Goal: Task Accomplishment & Management: Manage account settings

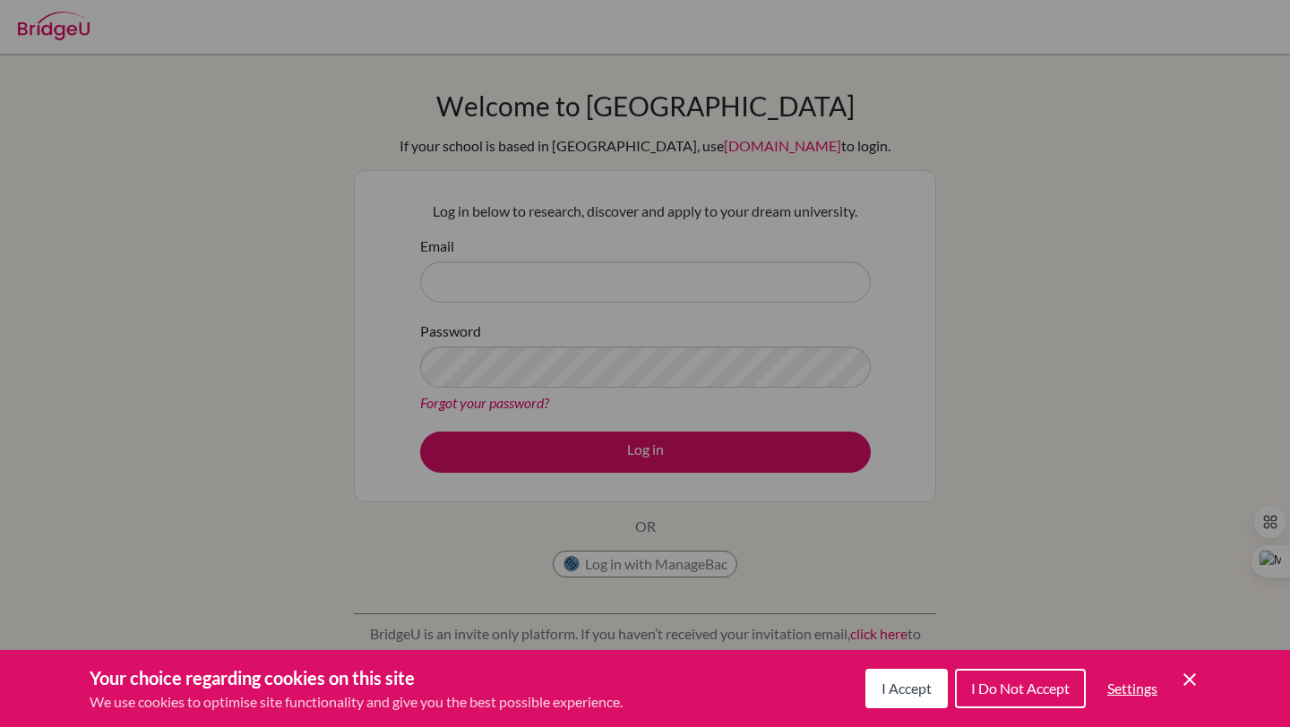
click at [906, 674] on button "I Accept" at bounding box center [906, 688] width 82 height 39
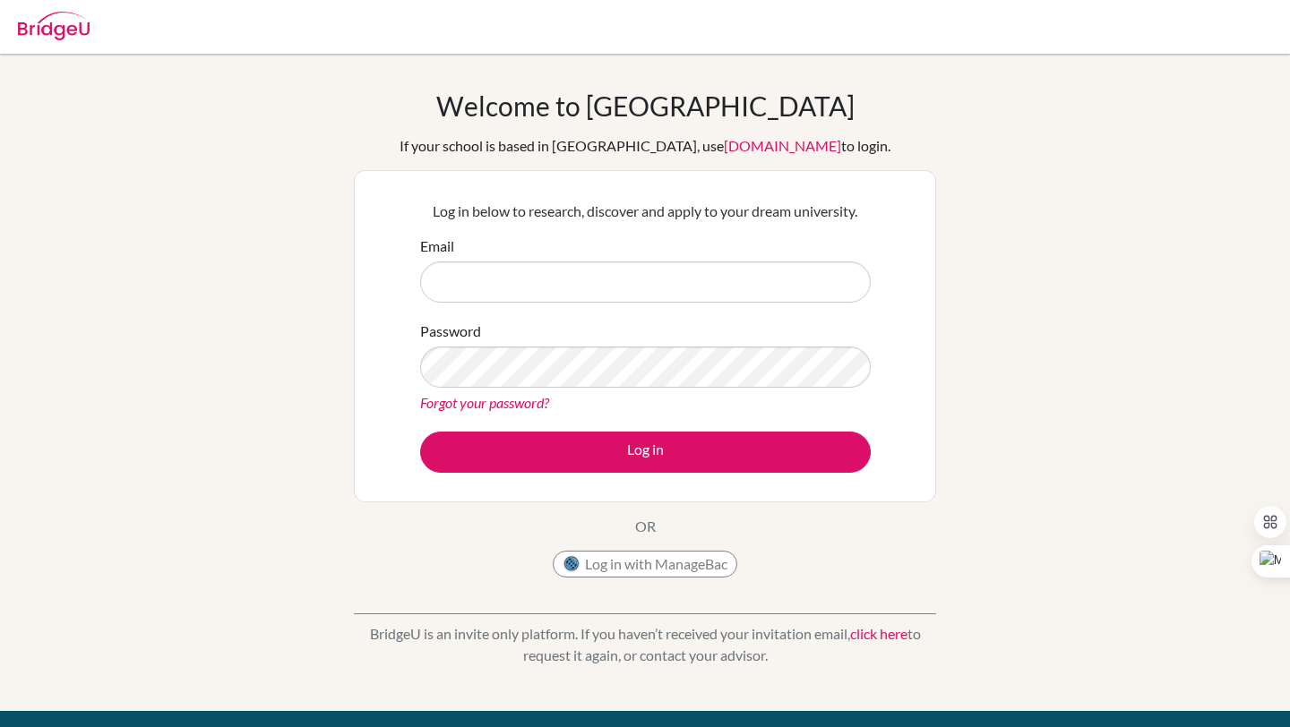
click at [521, 307] on form "Email Password Forgot your password? Log in" at bounding box center [645, 354] width 451 height 237
click at [519, 275] on input "Email" at bounding box center [645, 282] width 451 height 41
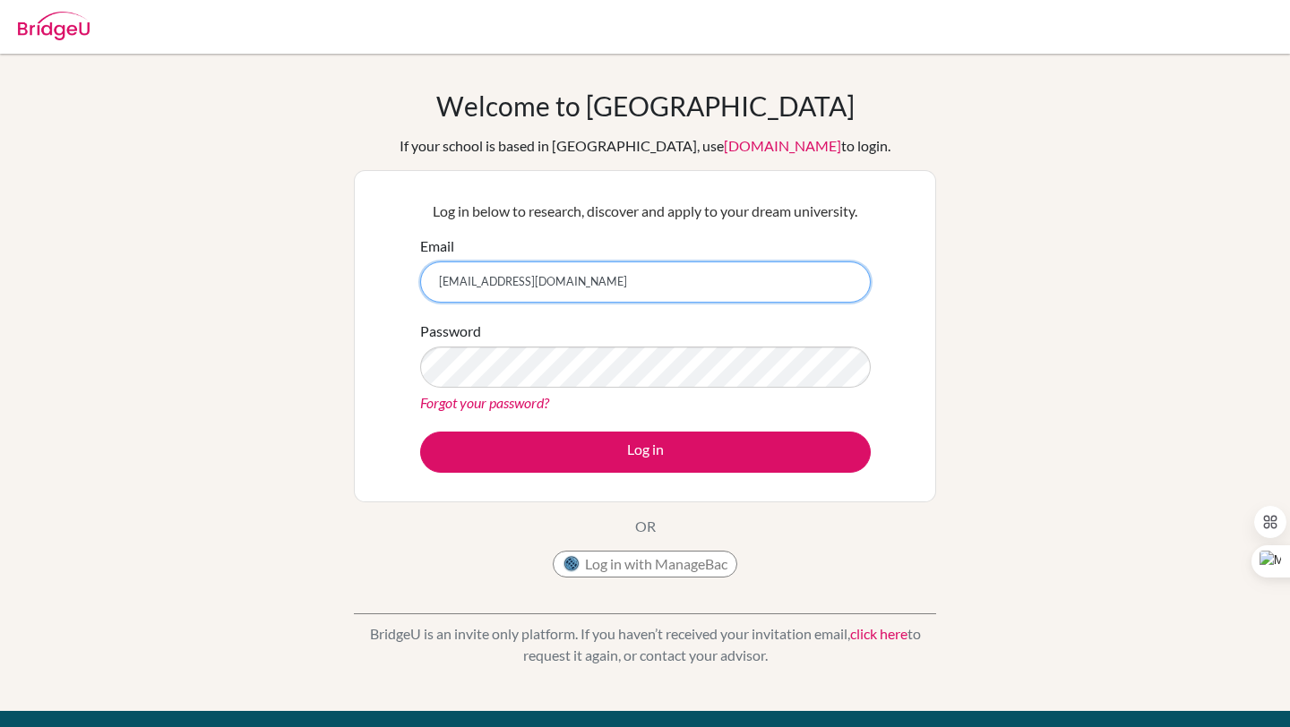
type input "[EMAIL_ADDRESS][DOMAIN_NAME]"
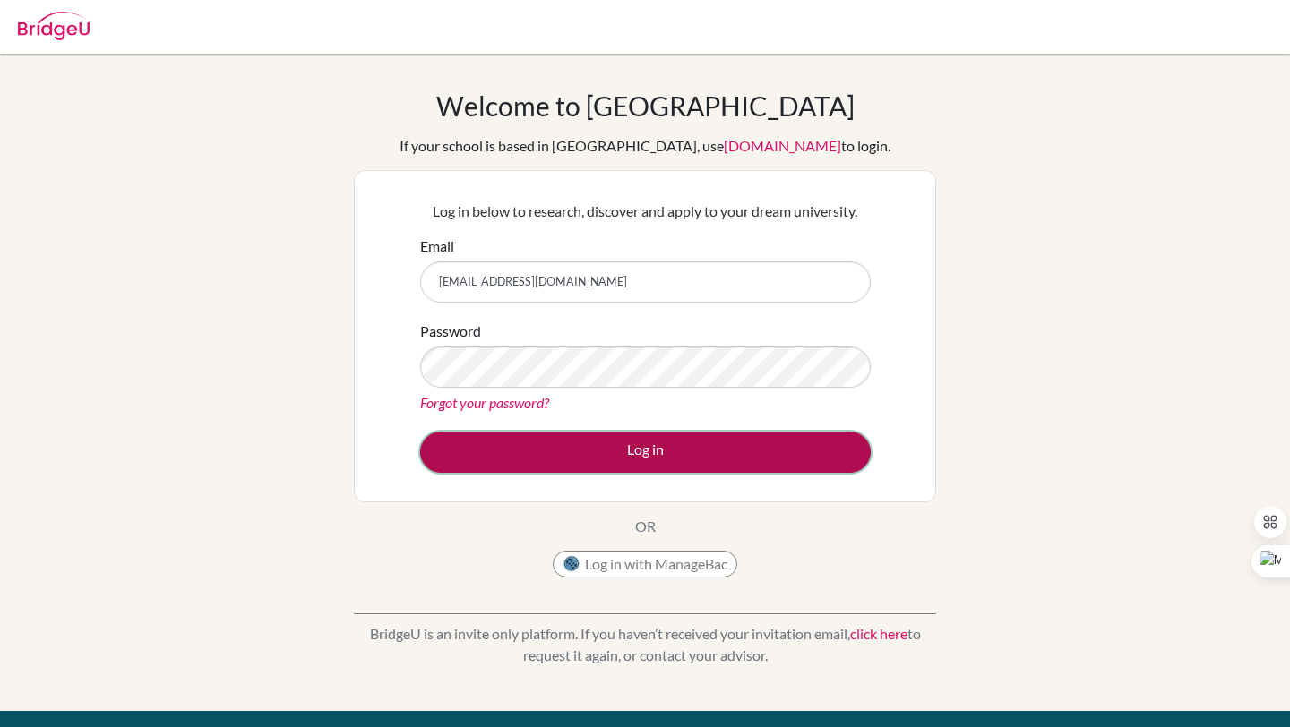
click at [440, 435] on button "Log in" at bounding box center [645, 452] width 451 height 41
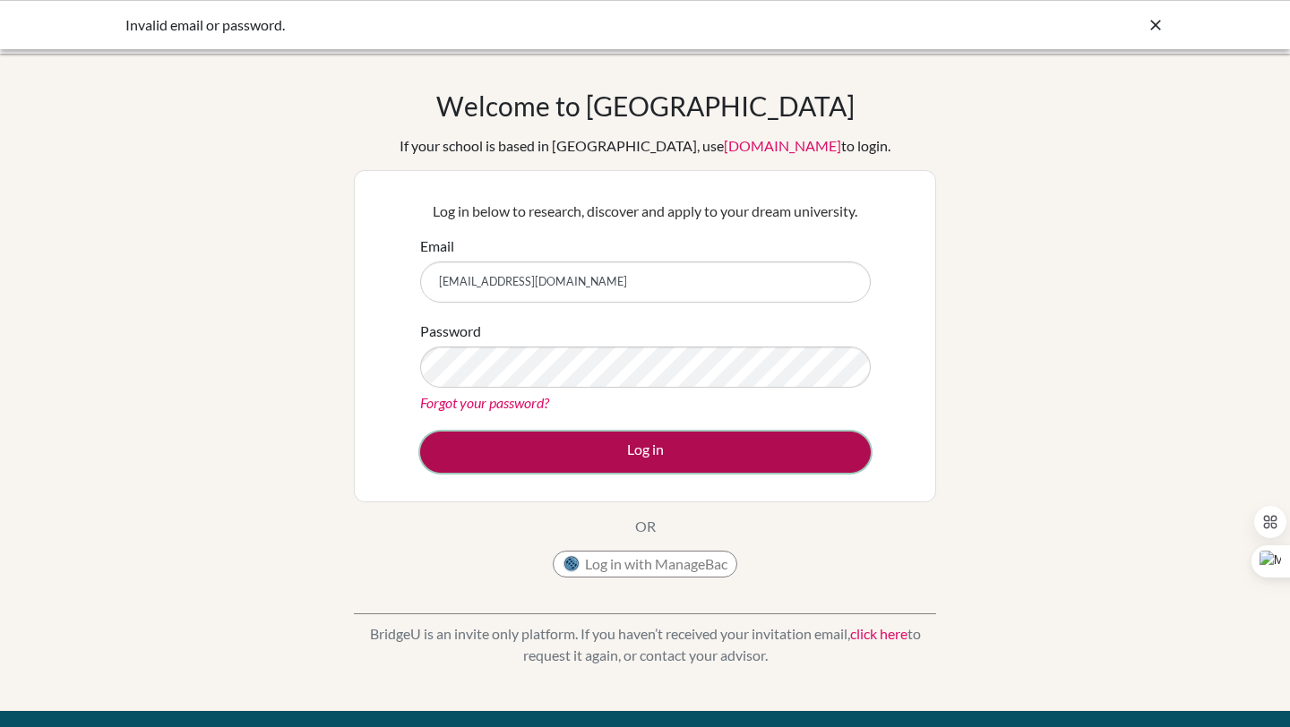
click at [469, 455] on button "Log in" at bounding box center [645, 452] width 451 height 41
click at [468, 450] on button "Log in" at bounding box center [645, 452] width 451 height 41
click at [452, 447] on button "Log in" at bounding box center [645, 452] width 451 height 41
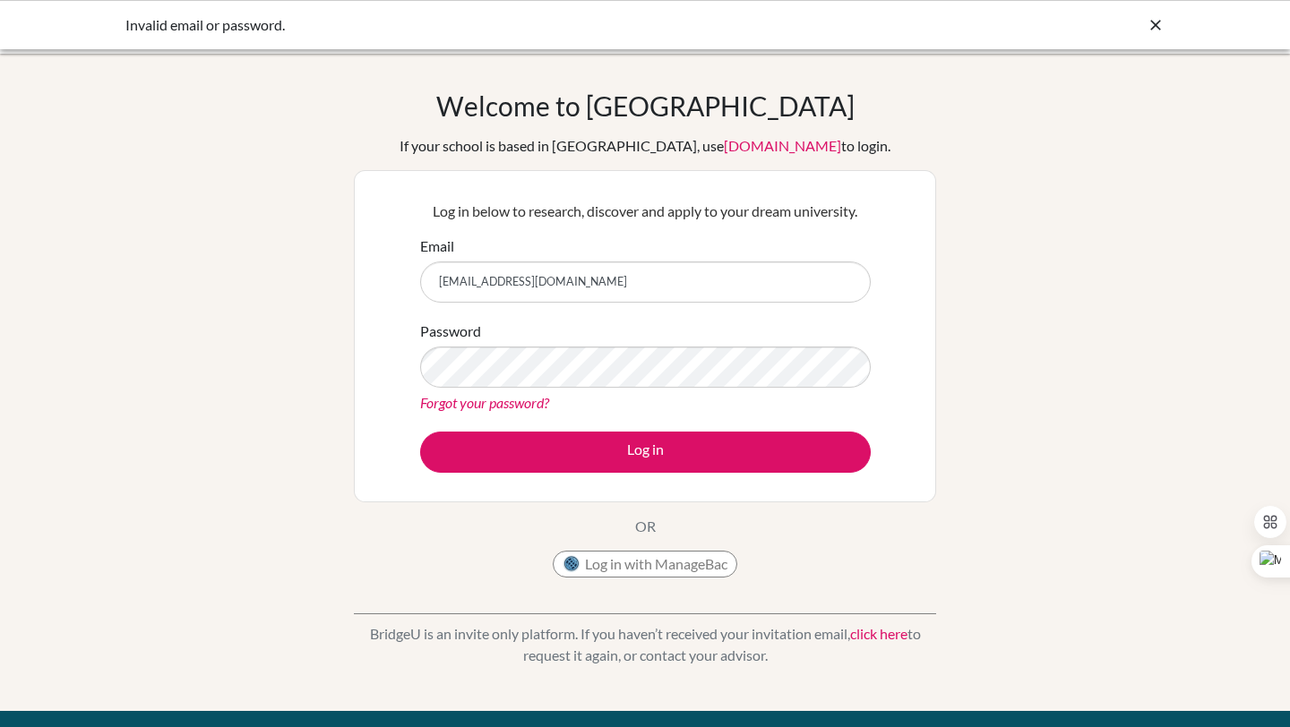
click at [1156, 33] on icon at bounding box center [1156, 25] width 18 height 18
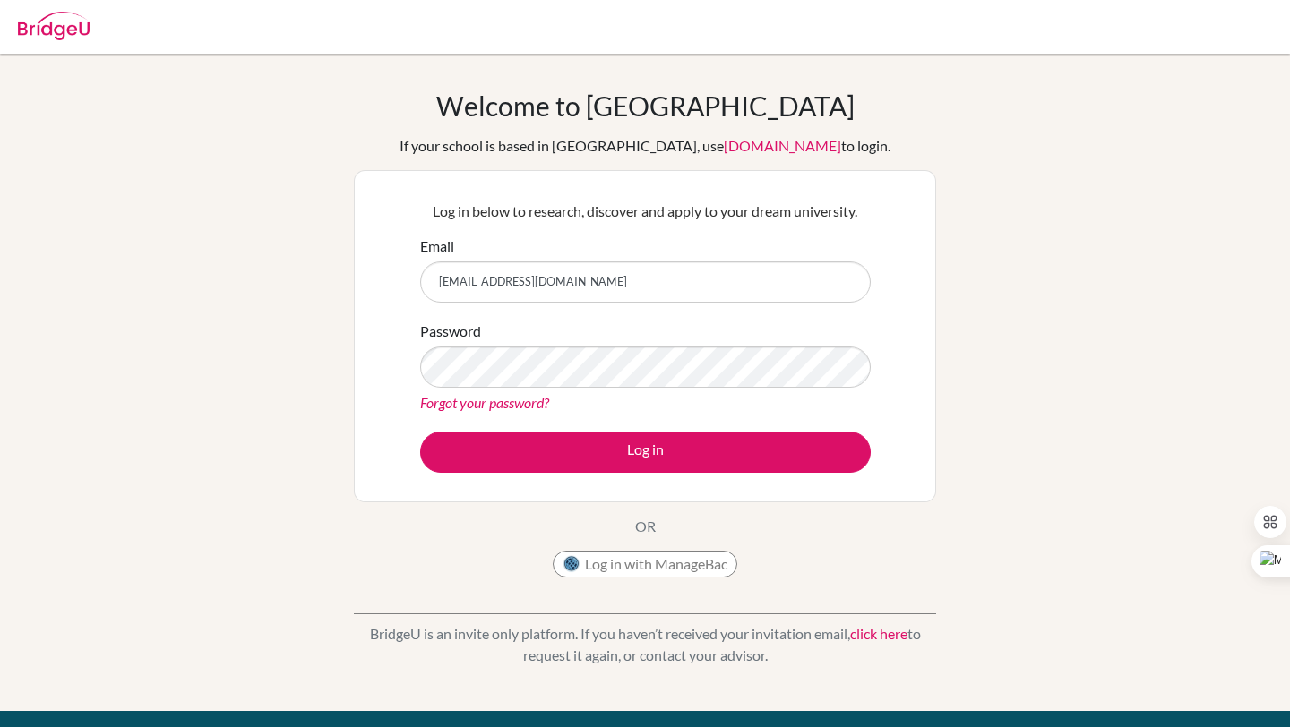
click at [57, 29] on img at bounding box center [54, 26] width 72 height 29
click at [568, 271] on input "Email" at bounding box center [645, 282] width 451 height 41
type input "[EMAIL_ADDRESS][DOMAIN_NAME]"
click at [573, 399] on div "Forgot your password?" at bounding box center [645, 403] width 451 height 22
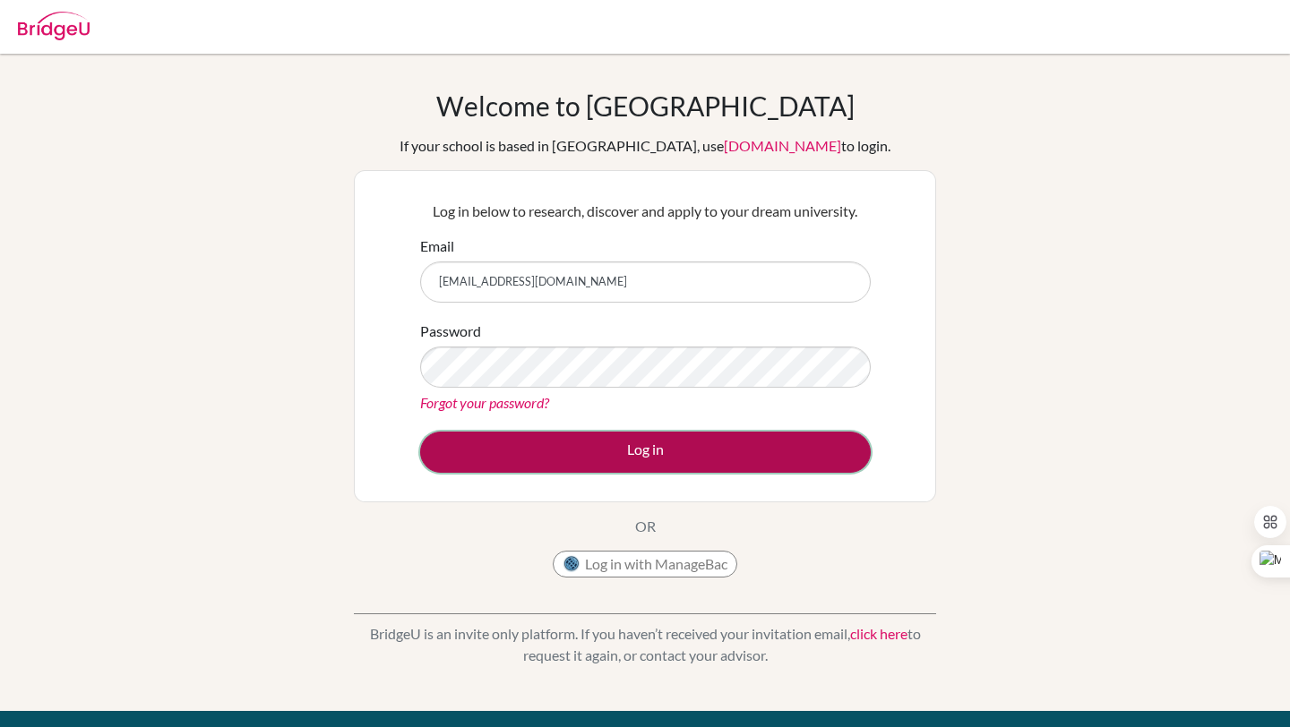
click at [482, 457] on button "Log in" at bounding box center [645, 452] width 451 height 41
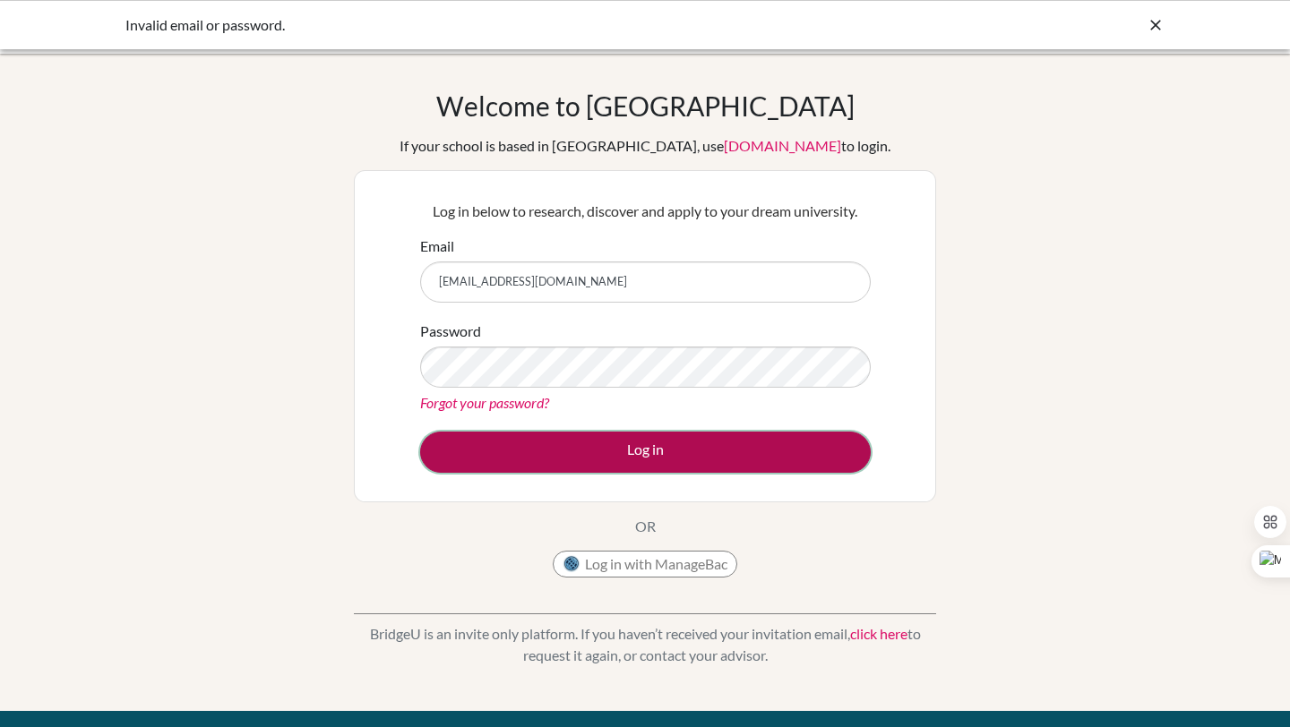
click at [450, 457] on button "Log in" at bounding box center [645, 452] width 451 height 41
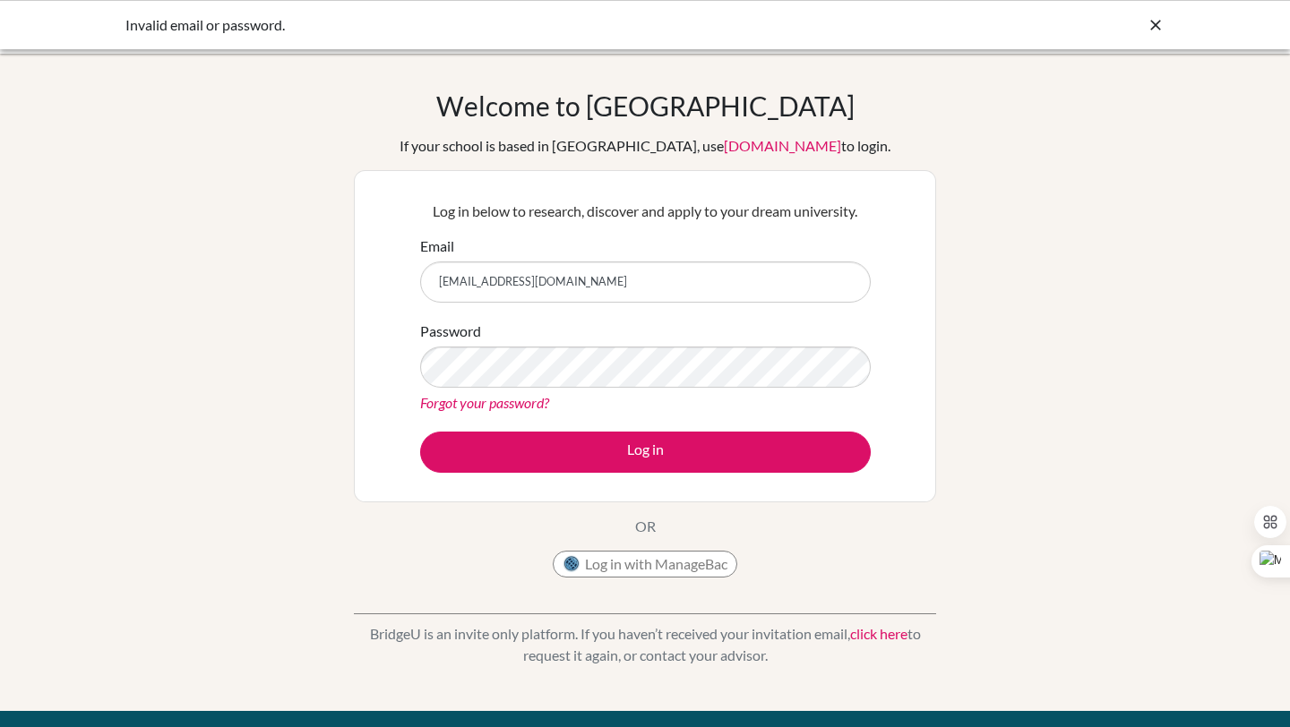
click at [482, 400] on link "Forgot your password?" at bounding box center [484, 402] width 129 height 17
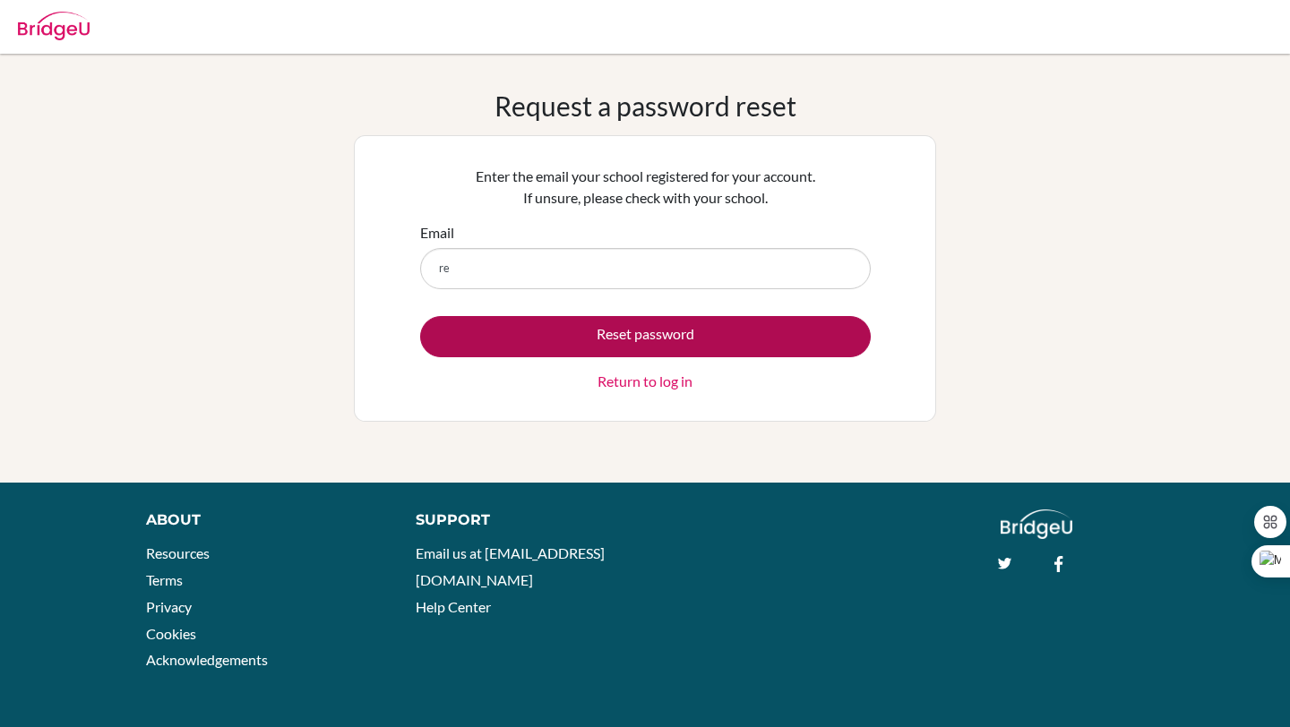
type input "[EMAIL_ADDRESS][DOMAIN_NAME]"
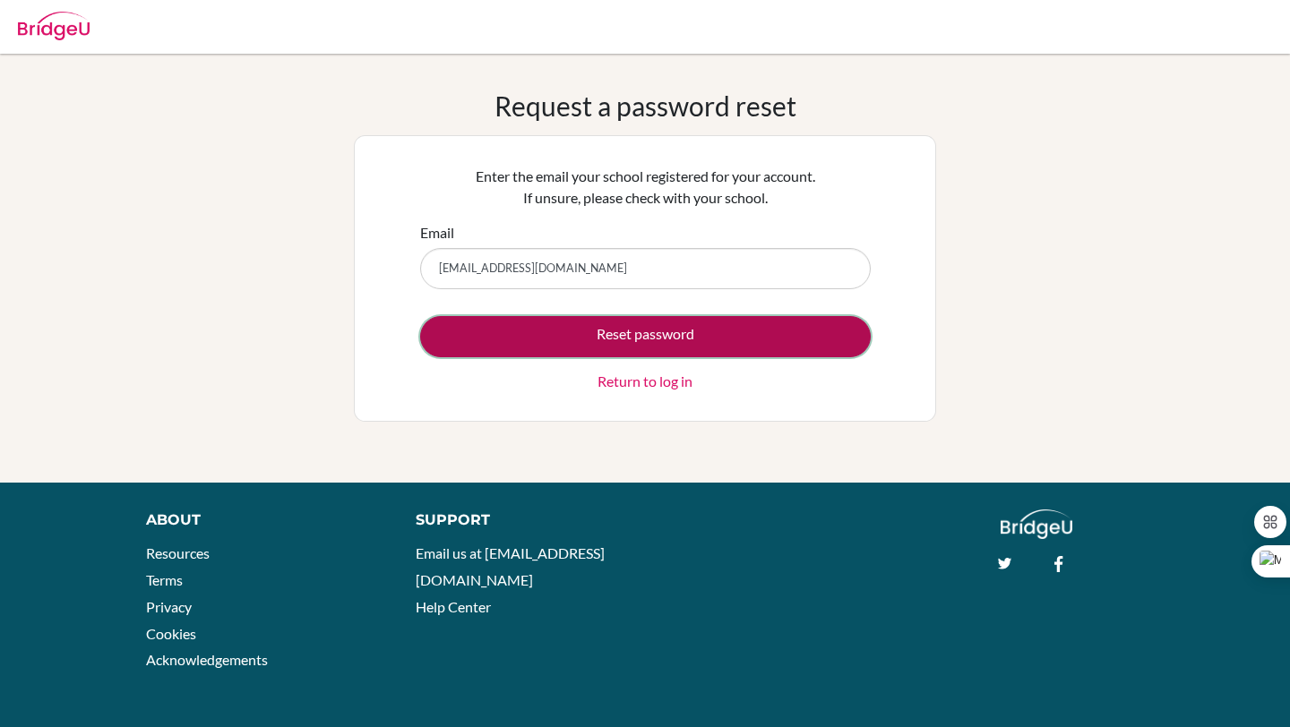
click at [651, 332] on button "Reset password" at bounding box center [645, 336] width 451 height 41
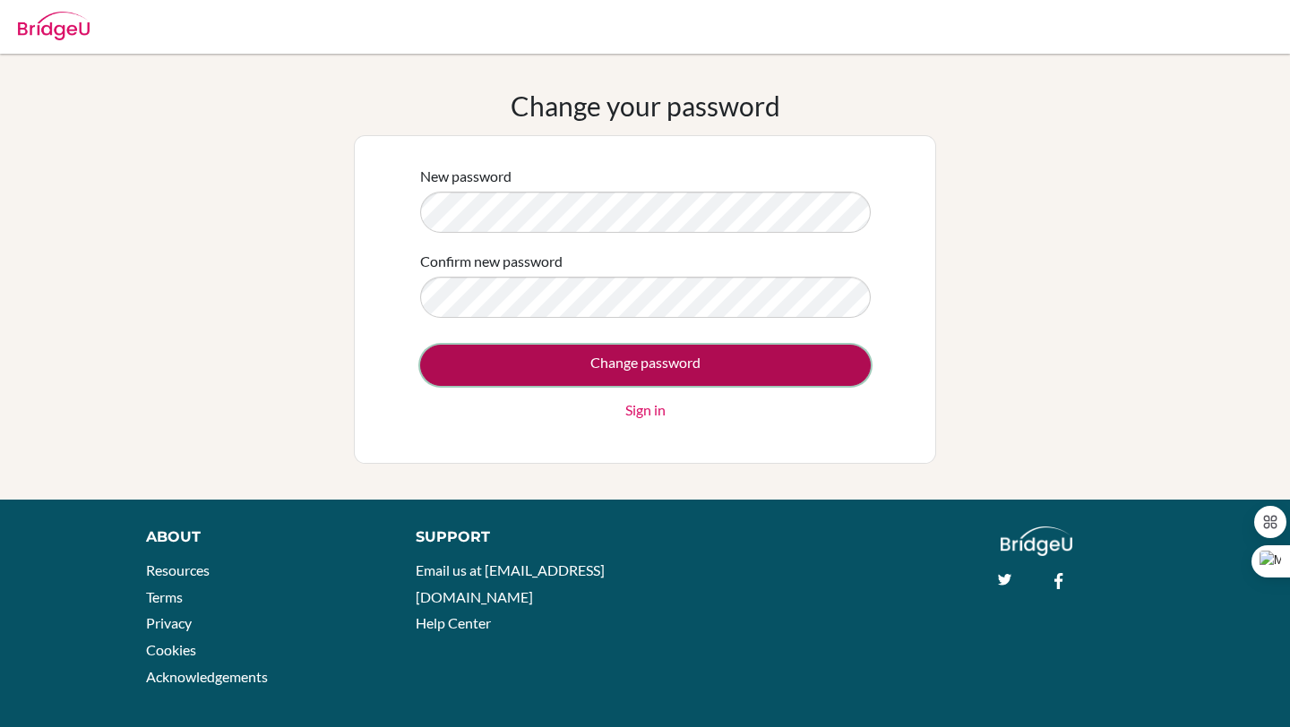
click at [634, 365] on input "Change password" at bounding box center [645, 365] width 451 height 41
